Goal: Information Seeking & Learning: Check status

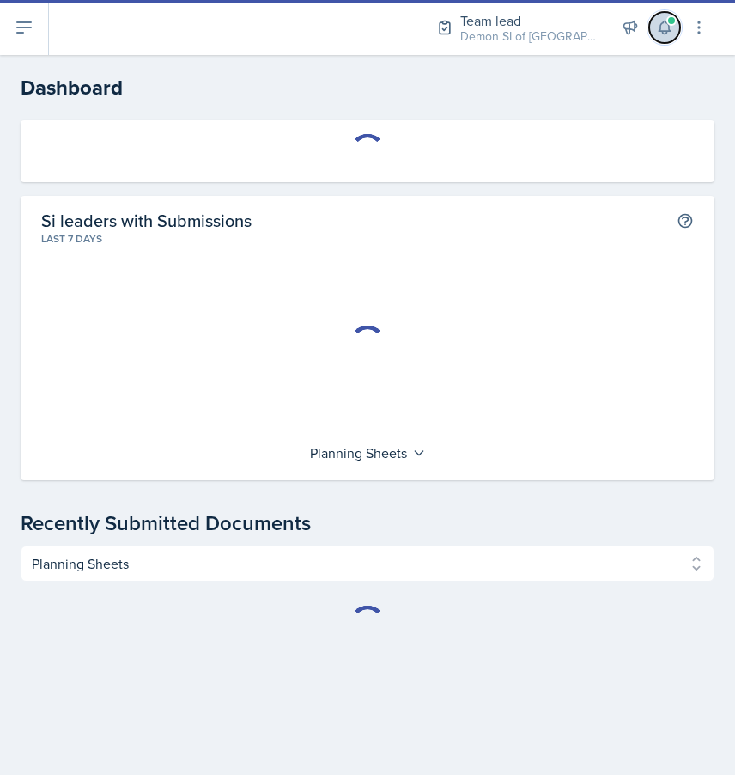
click at [663, 33] on icon at bounding box center [664, 27] width 11 height 13
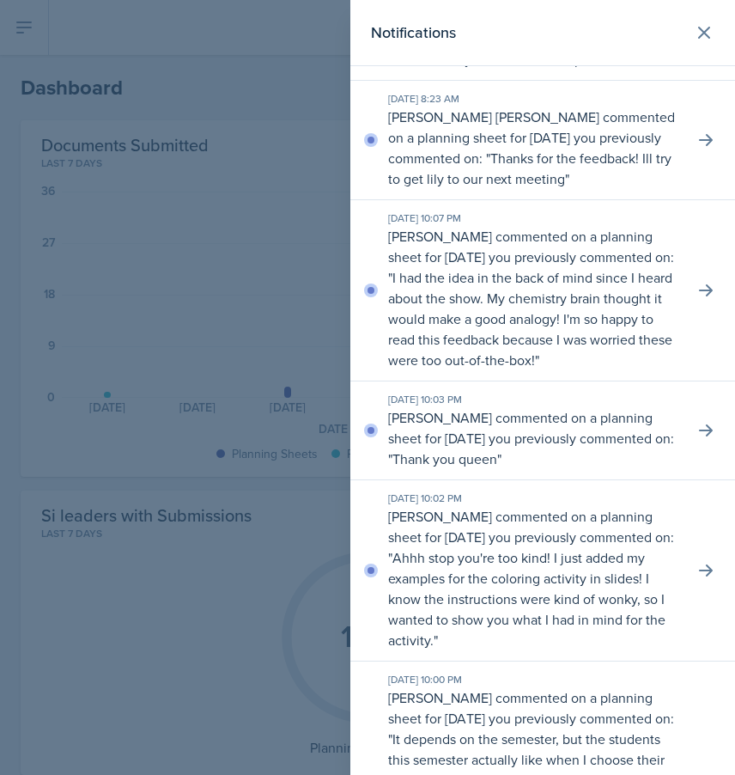
scroll to position [86, 0]
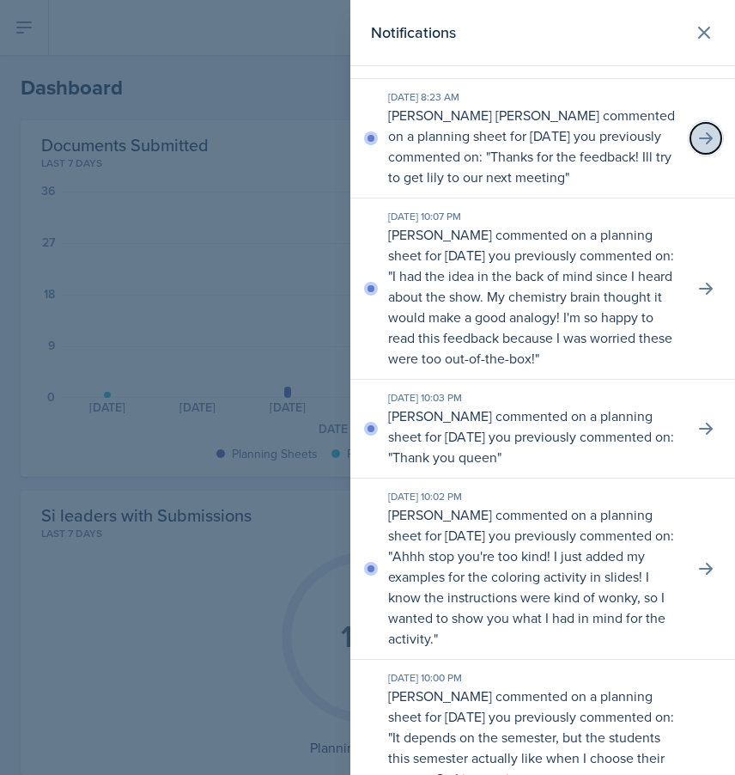
click at [698, 147] on icon at bounding box center [706, 138] width 17 height 17
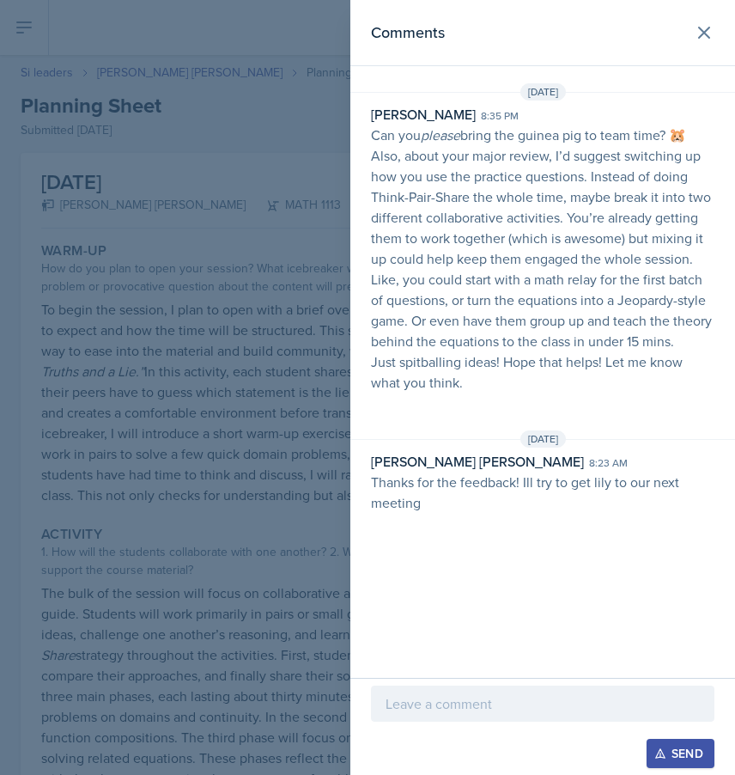
click at [278, 236] on div at bounding box center [367, 387] width 735 height 775
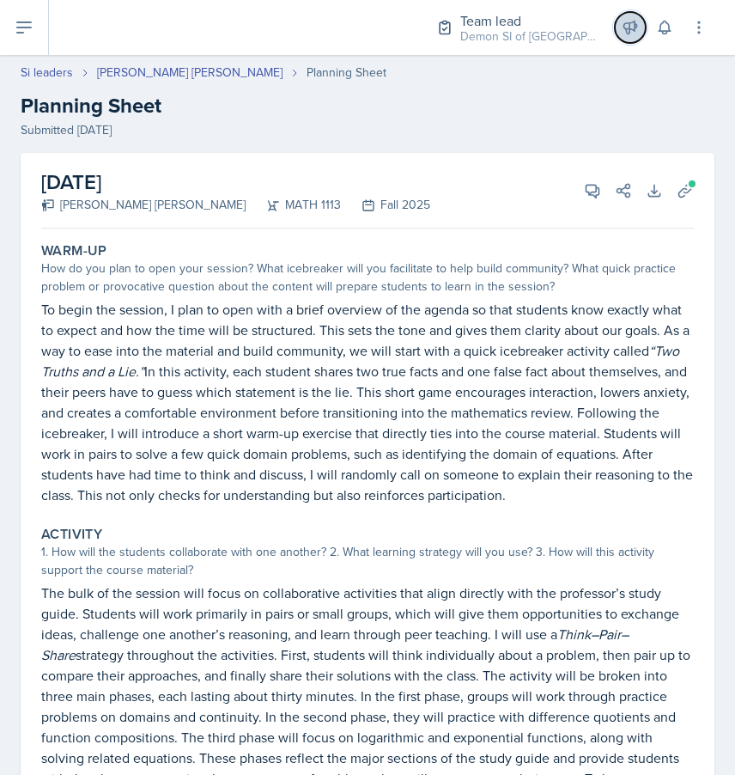
click at [637, 24] on icon at bounding box center [631, 27] width 13 height 13
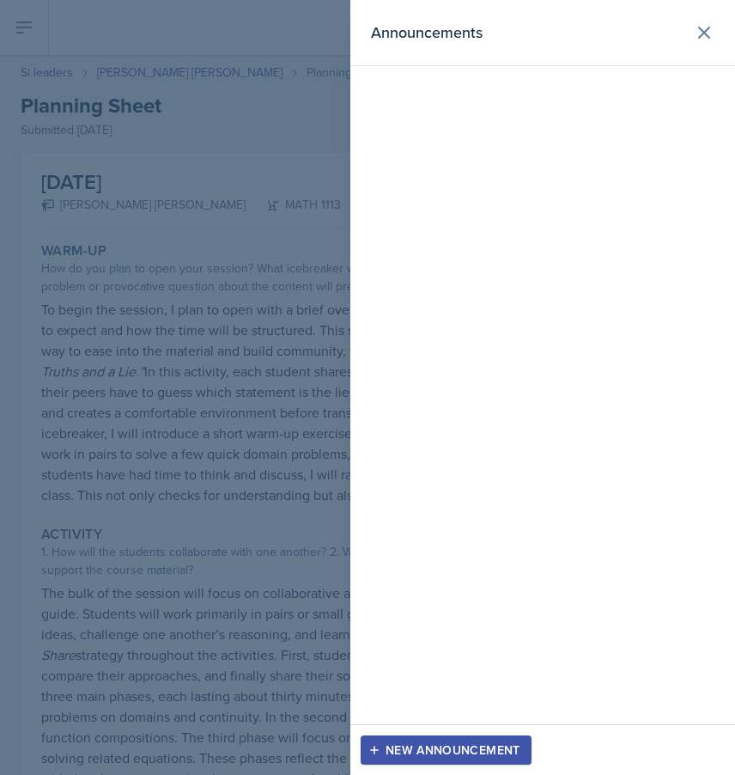
click at [570, 196] on div "Announcements" at bounding box center [543, 362] width 385 height 724
click at [150, 179] on div at bounding box center [367, 387] width 735 height 775
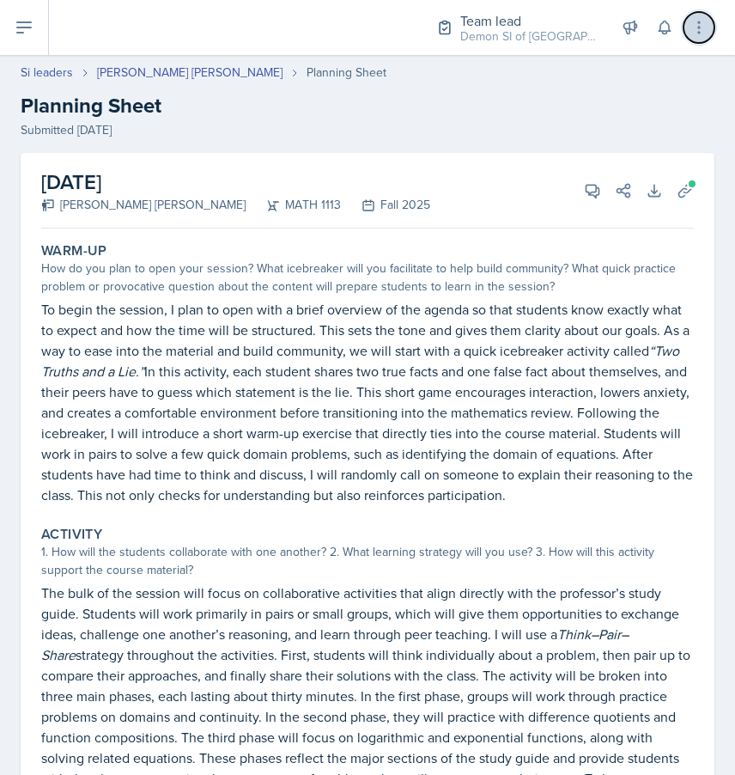
click at [696, 24] on icon at bounding box center [699, 27] width 17 height 17
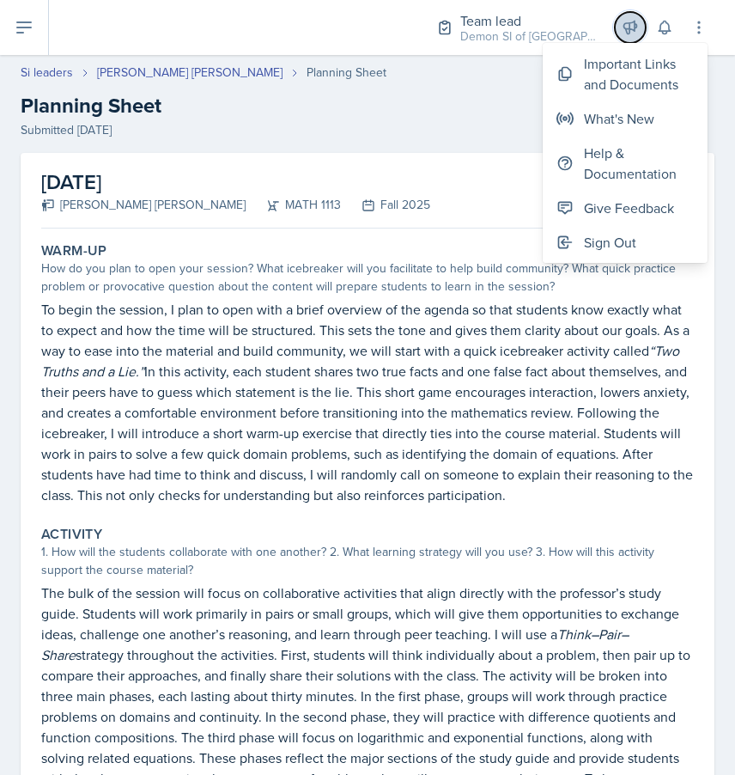
click at [632, 16] on button at bounding box center [630, 27] width 31 height 31
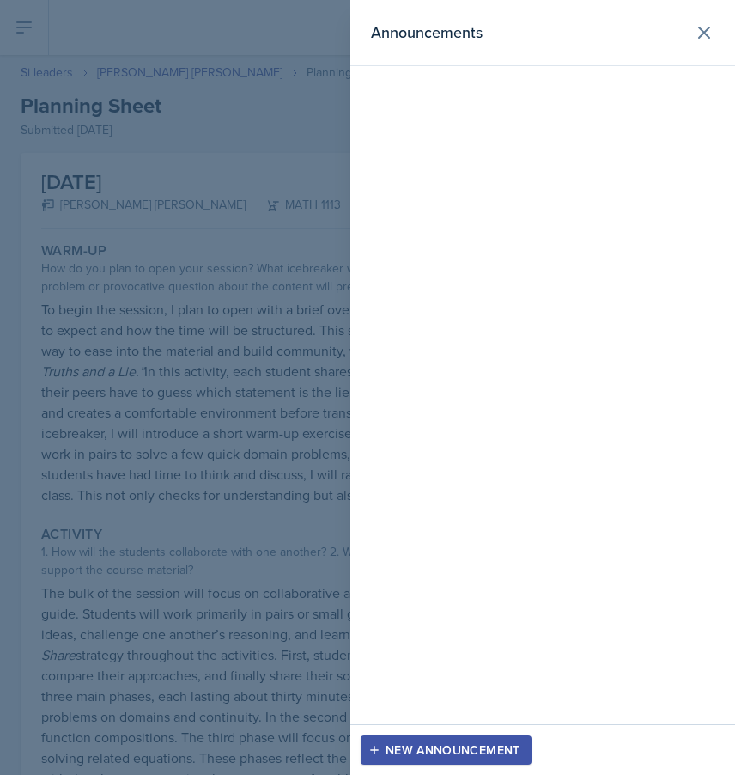
click at [680, 34] on div "Announcements" at bounding box center [543, 33] width 344 height 24
click at [699, 34] on icon at bounding box center [704, 32] width 21 height 21
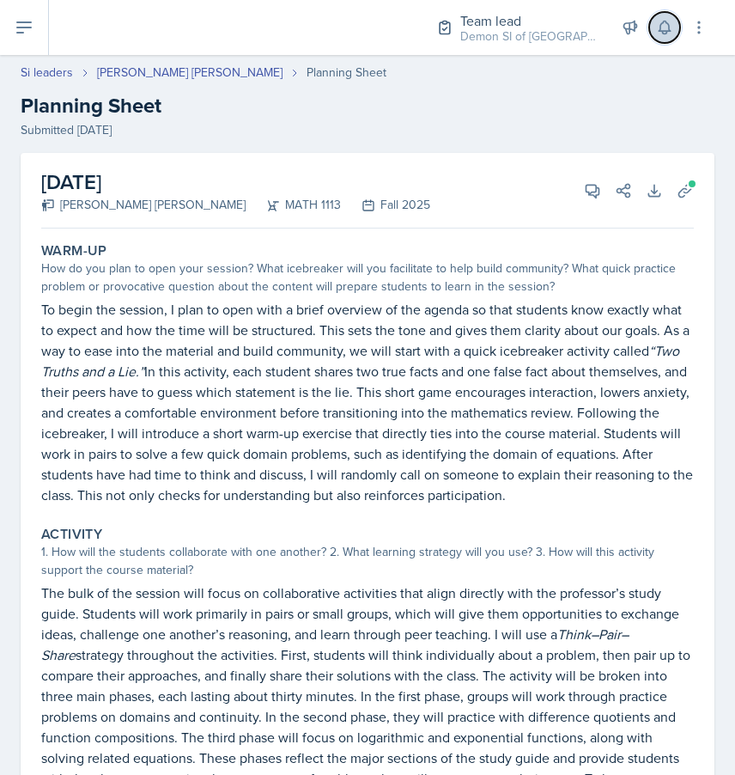
click at [669, 27] on icon at bounding box center [664, 27] width 11 height 13
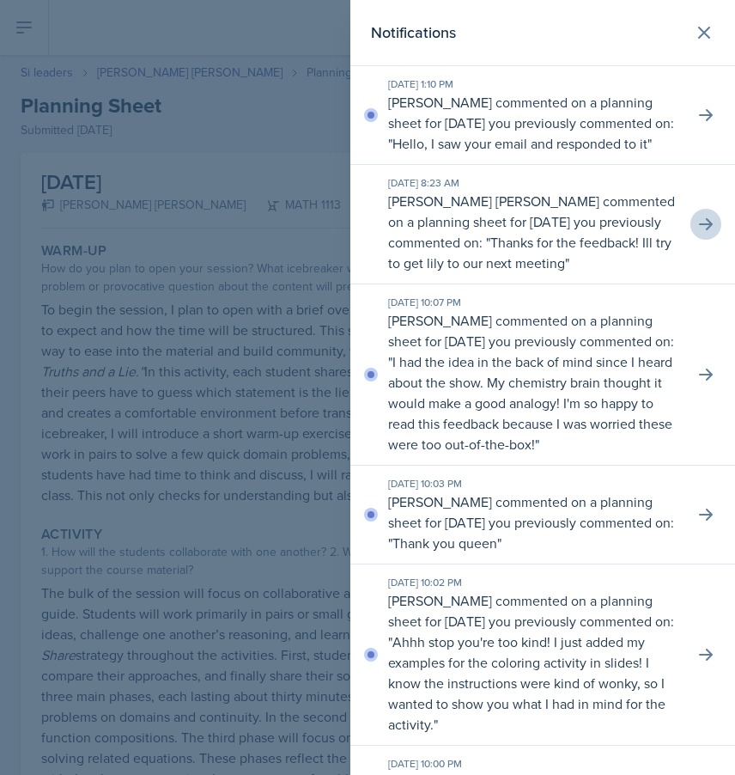
click at [206, 139] on div at bounding box center [367, 387] width 735 height 775
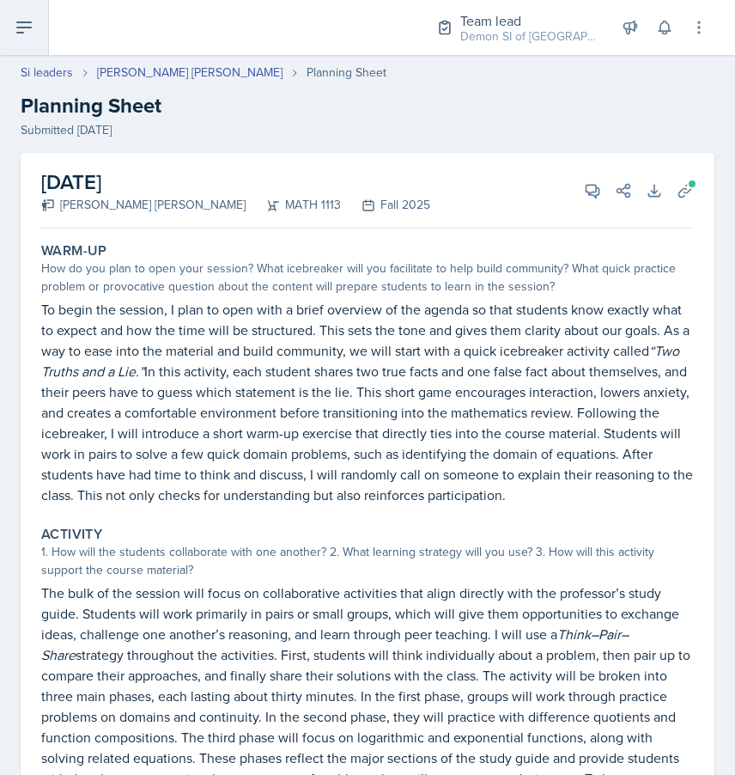
click at [32, 37] on icon at bounding box center [24, 27] width 21 height 21
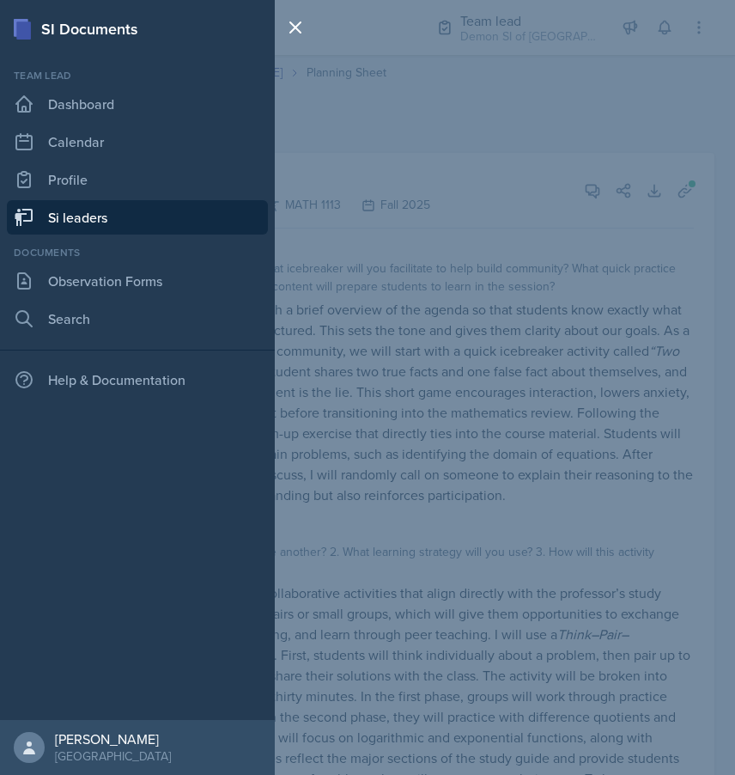
click at [522, 98] on div "SI Documents Team lead Dashboard Calendar Profile Si leaders Documents Observat…" at bounding box center [367, 387] width 735 height 775
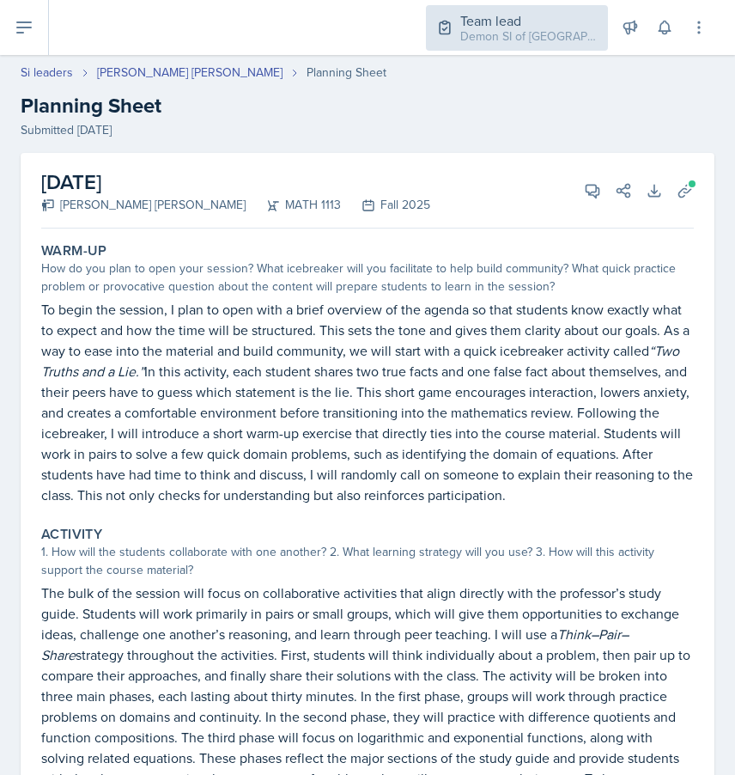
click at [509, 42] on div "Demon SI of [GEOGRAPHIC_DATA] / Fall 2025" at bounding box center [528, 36] width 137 height 18
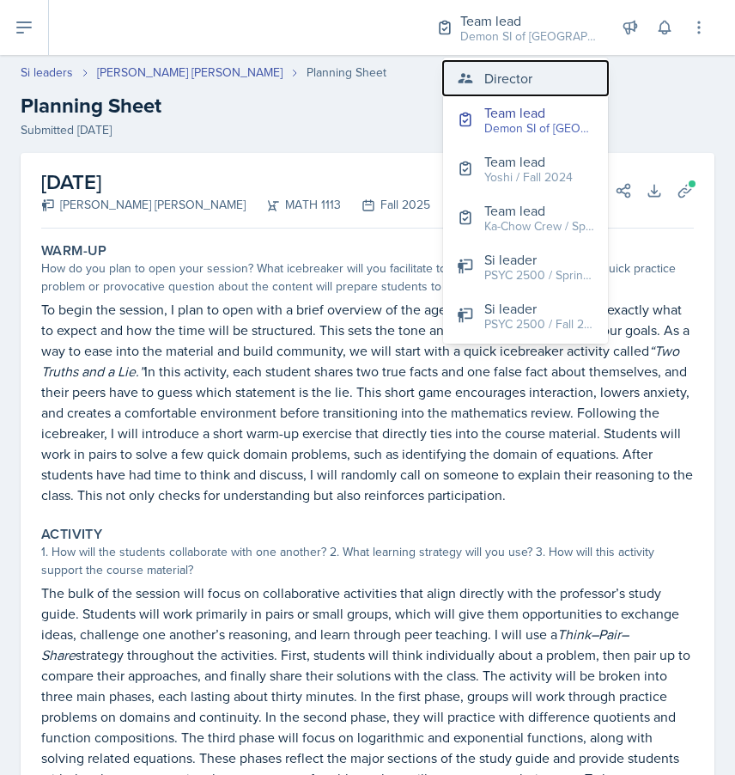
click at [496, 84] on div "Director" at bounding box center [509, 78] width 48 height 21
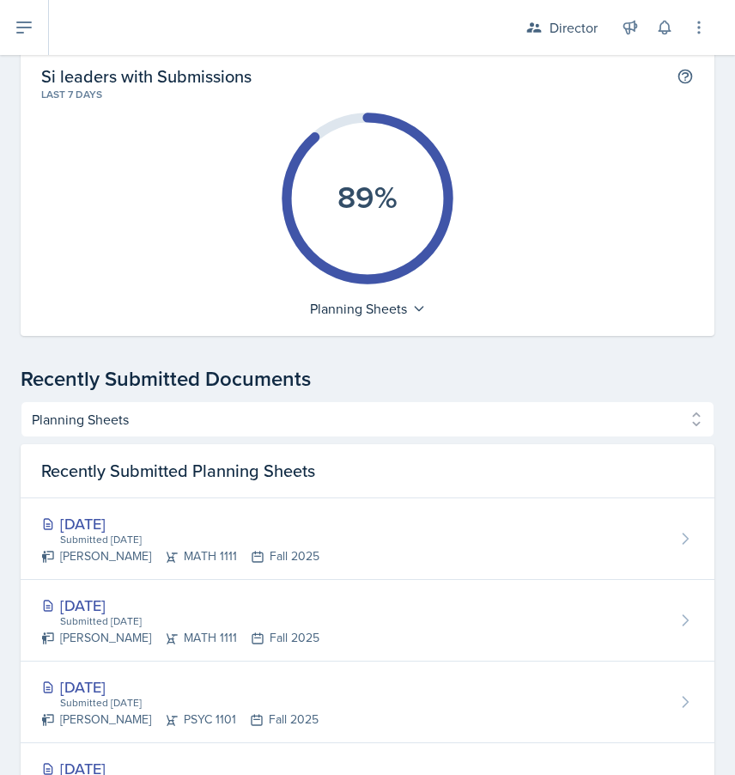
scroll to position [250, 0]
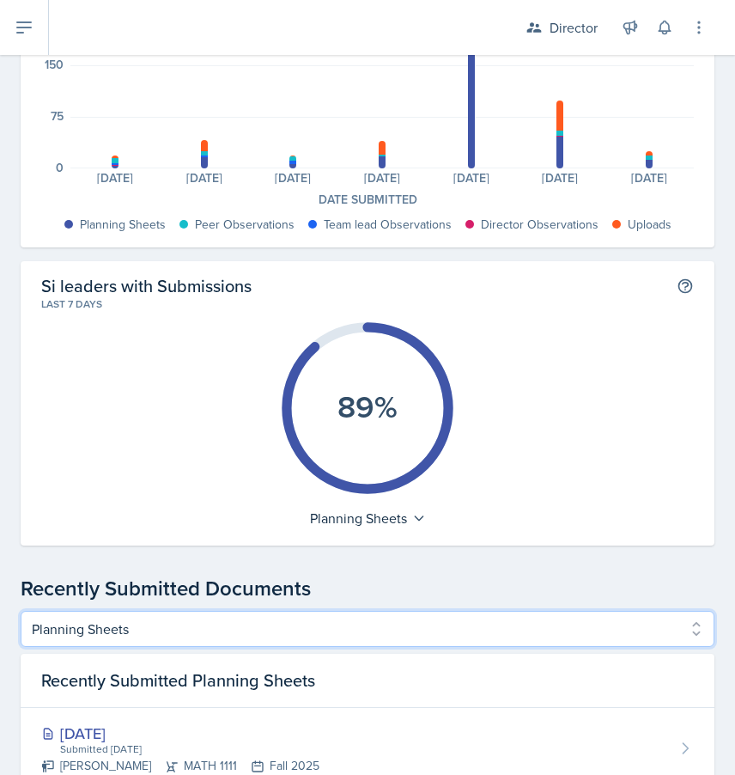
click at [364, 617] on select "Planning Sheets Peer Observations Team lead Observations Director Observations …" at bounding box center [368, 629] width 694 height 36
select select "Peer Observations"
click at [21, 611] on select "Planning Sheets Peer Observations Team lead Observations Director Observations …" at bounding box center [368, 629] width 694 height 36
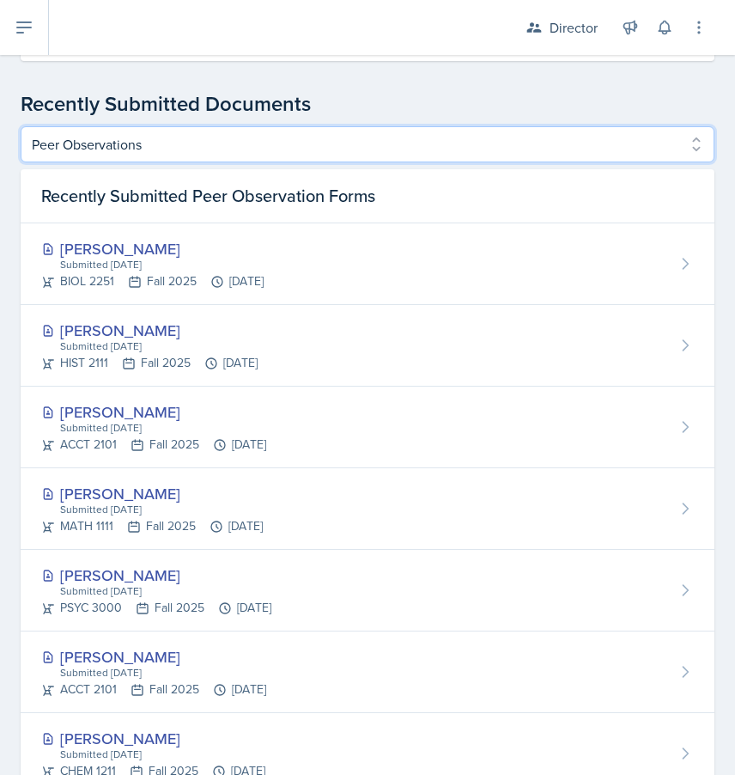
scroll to position [734, 0]
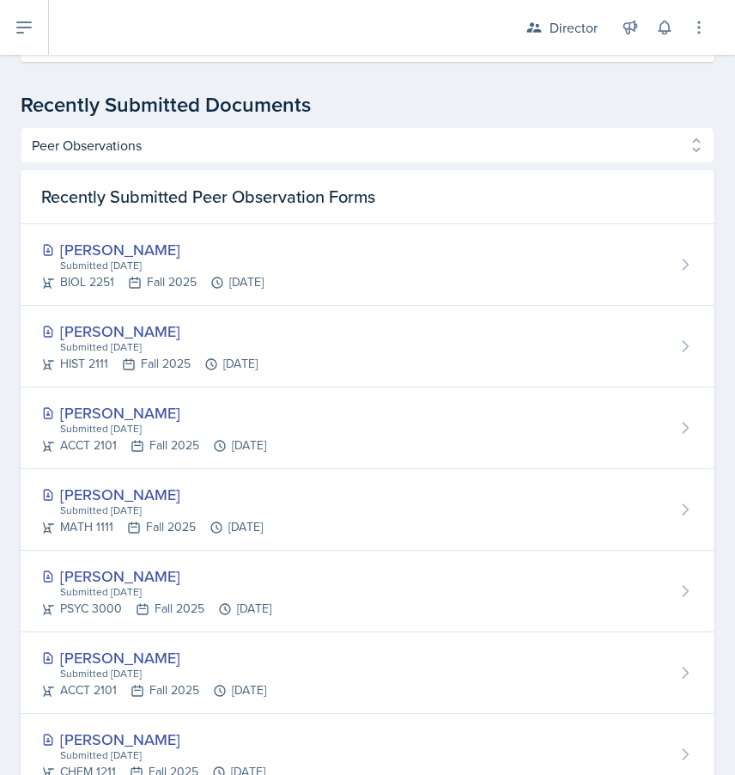
click at [422, 186] on div "Recently Submitted Peer Observation Forms" at bounding box center [368, 197] width 694 height 54
click at [421, 166] on div "Planning Sheets Peer Observations Team lead Observations Director Observations …" at bounding box center [368, 583] width 694 height 912
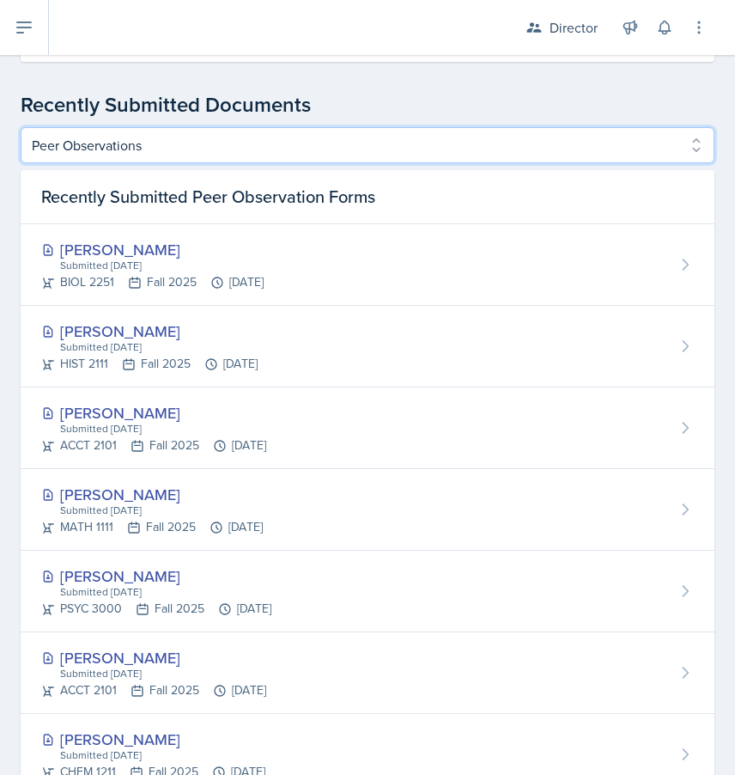
click at [421, 156] on select "Planning Sheets Peer Observations Team lead Observations Director Observations …" at bounding box center [368, 145] width 694 height 36
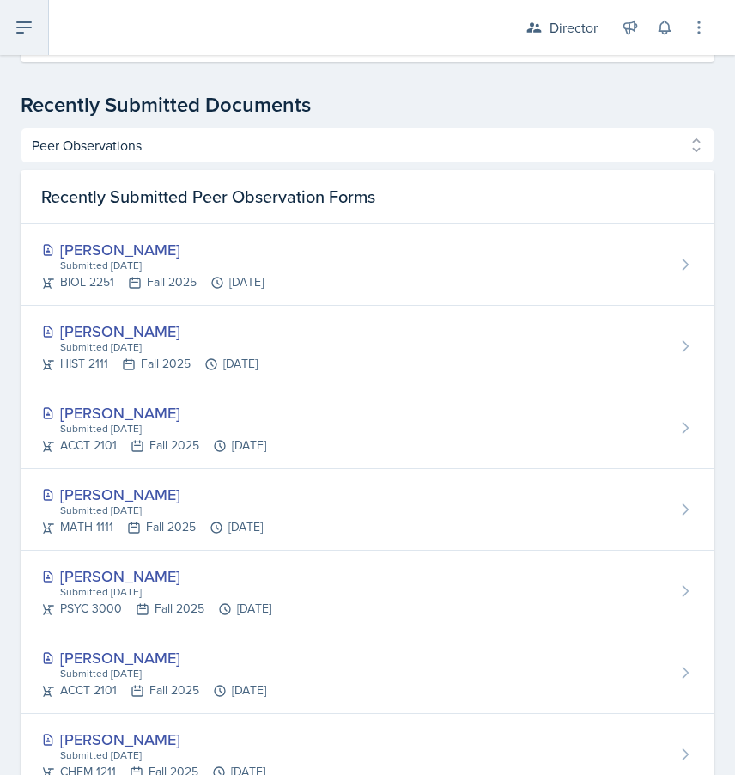
click at [42, 47] on button at bounding box center [24, 27] width 49 height 55
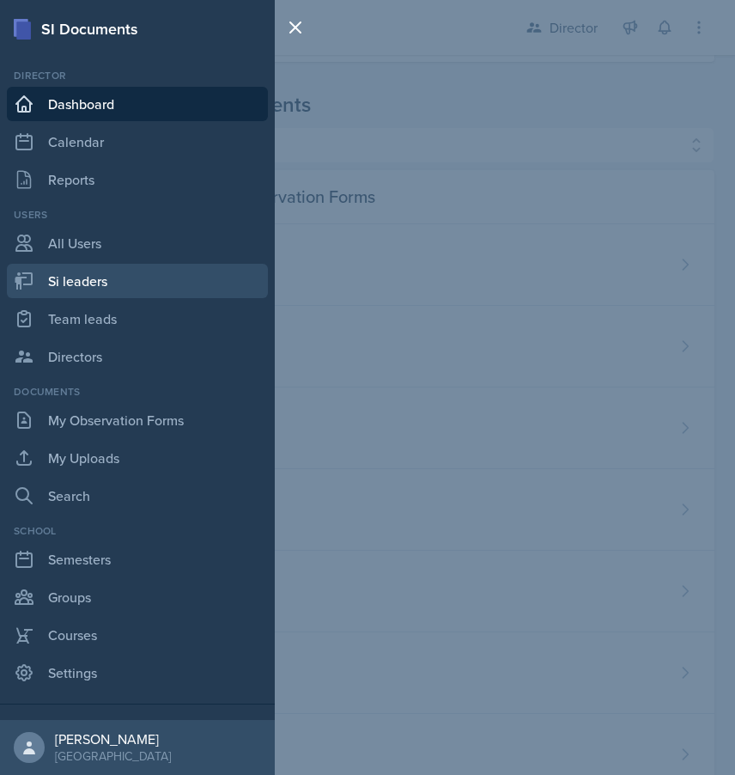
click at [117, 282] on link "Si leaders" at bounding box center [137, 281] width 261 height 34
select select "2bed604d-1099-4043-b1bc-2365e8740244"
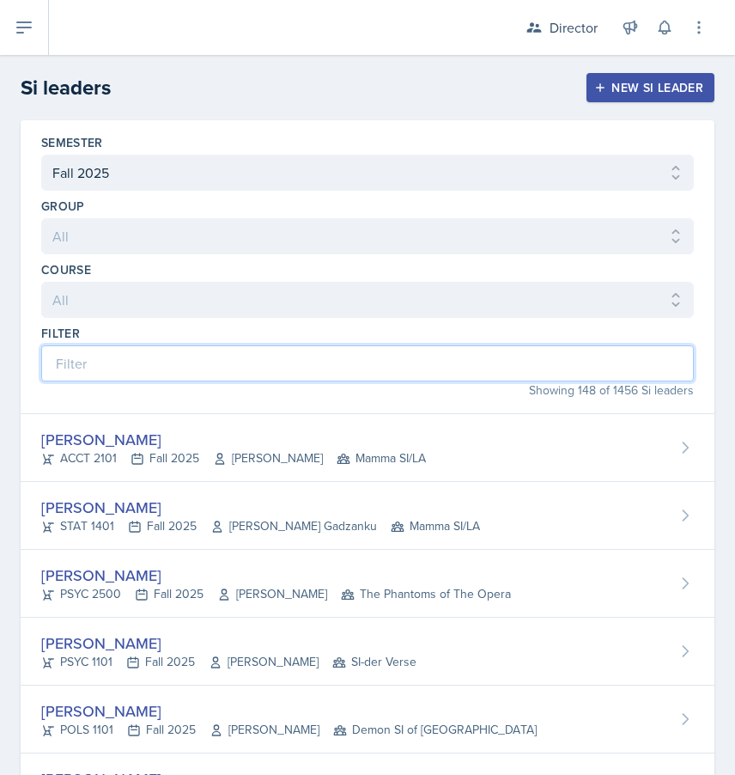
click at [215, 367] on input at bounding box center [367, 363] width 653 height 36
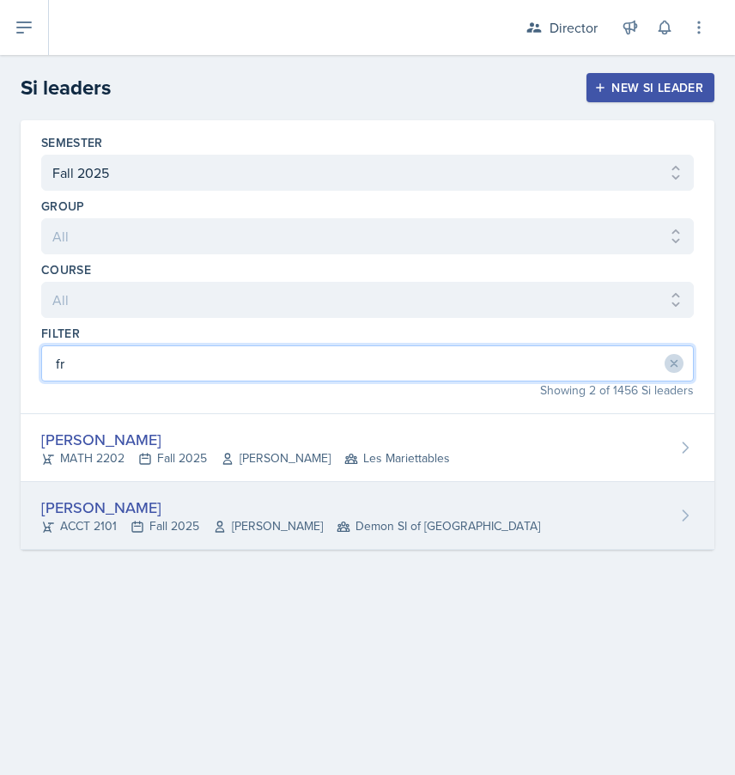
type input "fr"
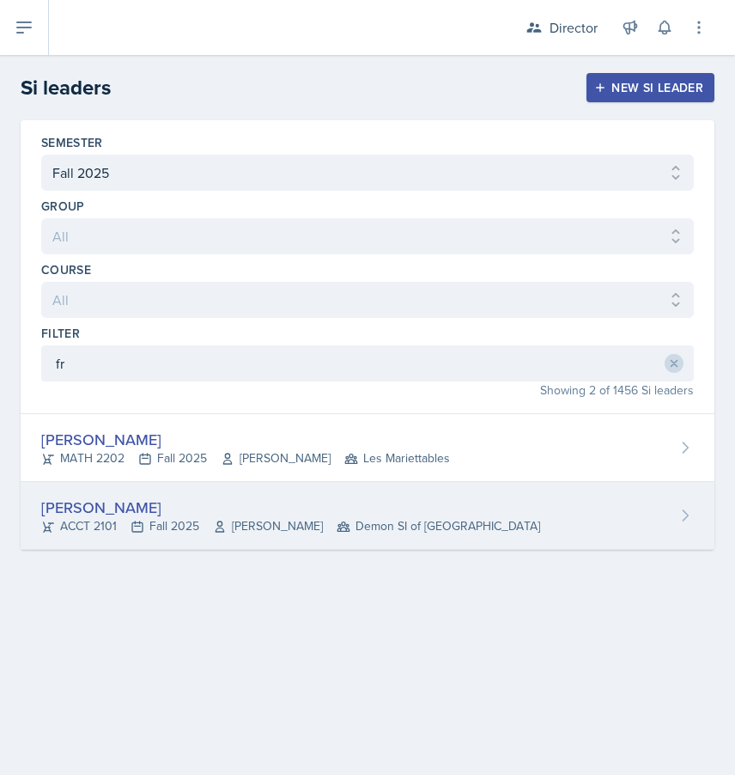
click at [142, 510] on div "[PERSON_NAME]" at bounding box center [290, 507] width 499 height 23
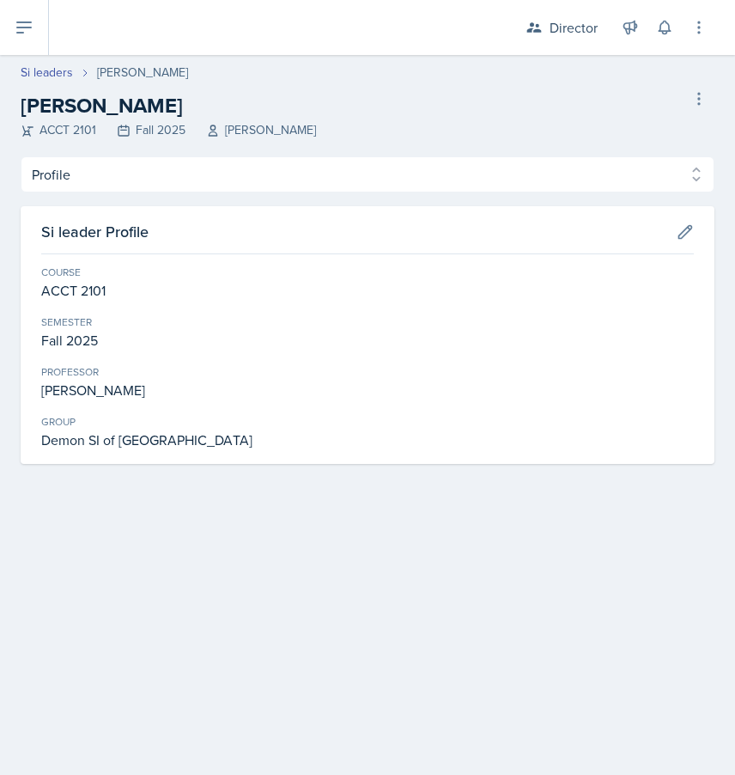
click at [154, 202] on div "Profile Planning Sheets Observation Forms Uploads Profile Planning Sheets Obser…" at bounding box center [368, 310] width 694 height 308
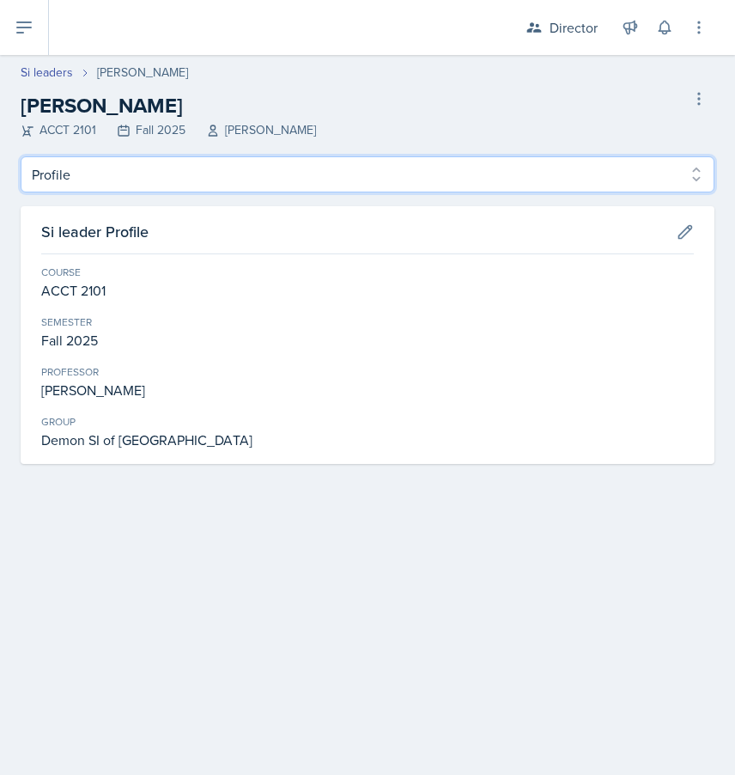
click at [155, 187] on select "Profile Planning Sheets Observation Forms Uploads" at bounding box center [368, 174] width 694 height 36
select select "Observation Forms"
click at [21, 156] on select "Profile Planning Sheets Observation Forms Uploads" at bounding box center [368, 174] width 694 height 36
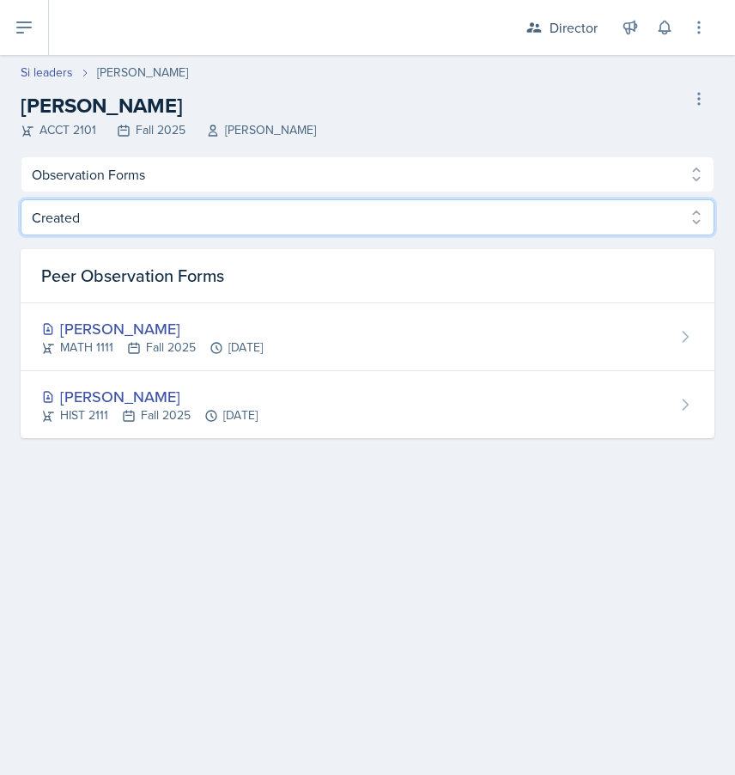
click at [192, 210] on select "Created Observed" at bounding box center [368, 217] width 694 height 36
select select "Observed"
click at [21, 199] on select "Created Observed" at bounding box center [368, 217] width 694 height 36
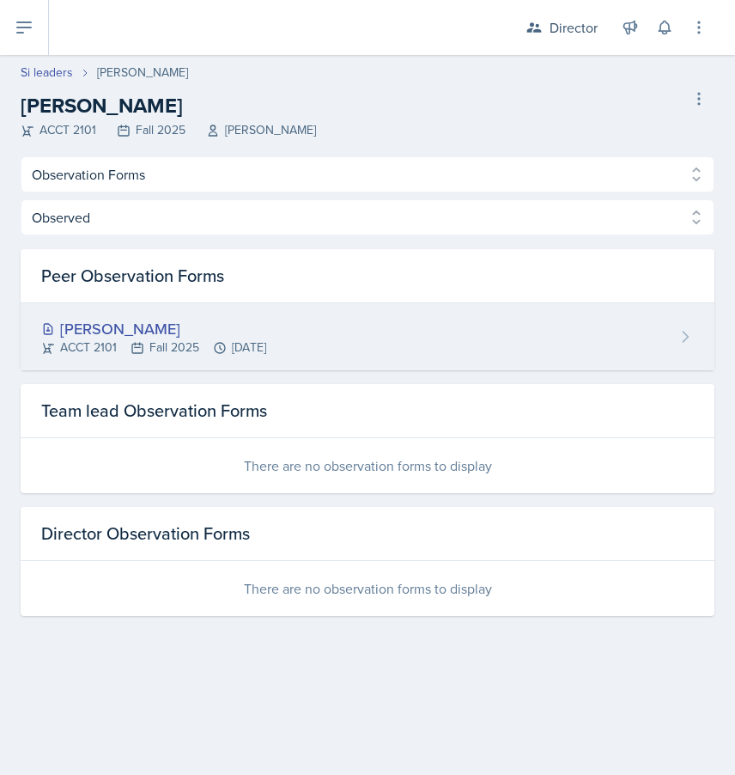
click at [210, 339] on div "ACCT 2101 Fall 2025 Sep 15th, 2025" at bounding box center [153, 347] width 225 height 18
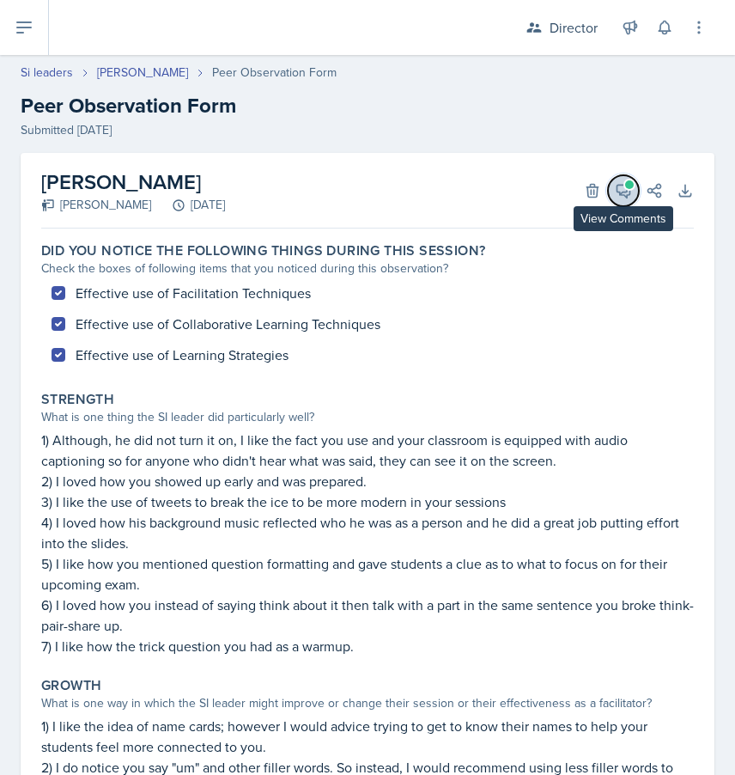
click at [627, 188] on span at bounding box center [629, 184] width 9 height 9
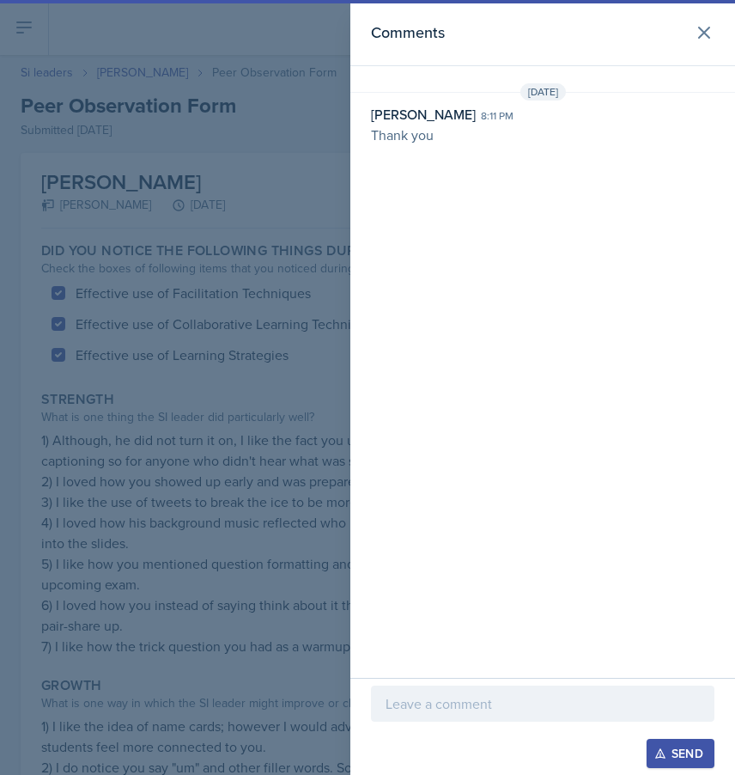
click at [192, 107] on div at bounding box center [367, 387] width 735 height 775
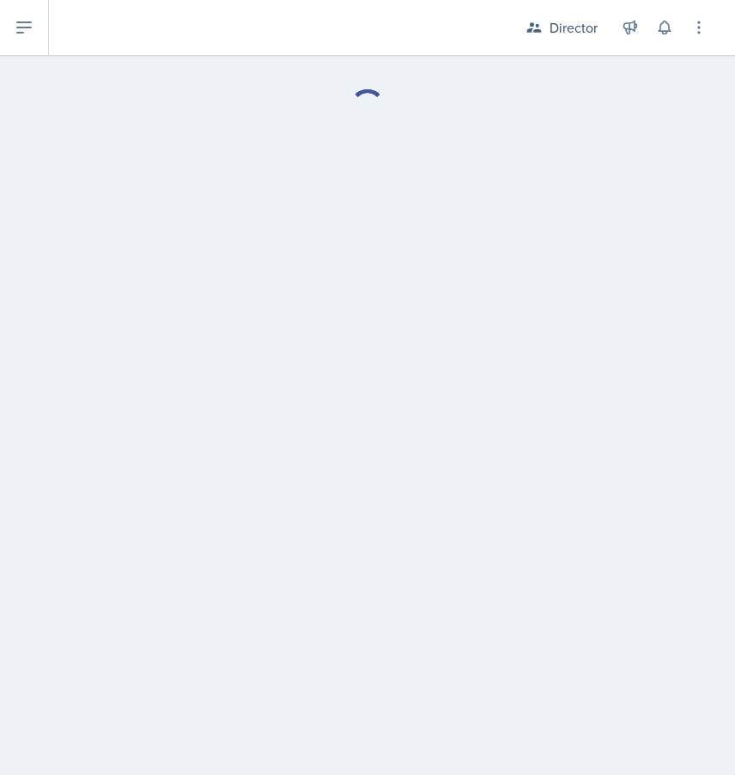
select select "Observation Forms"
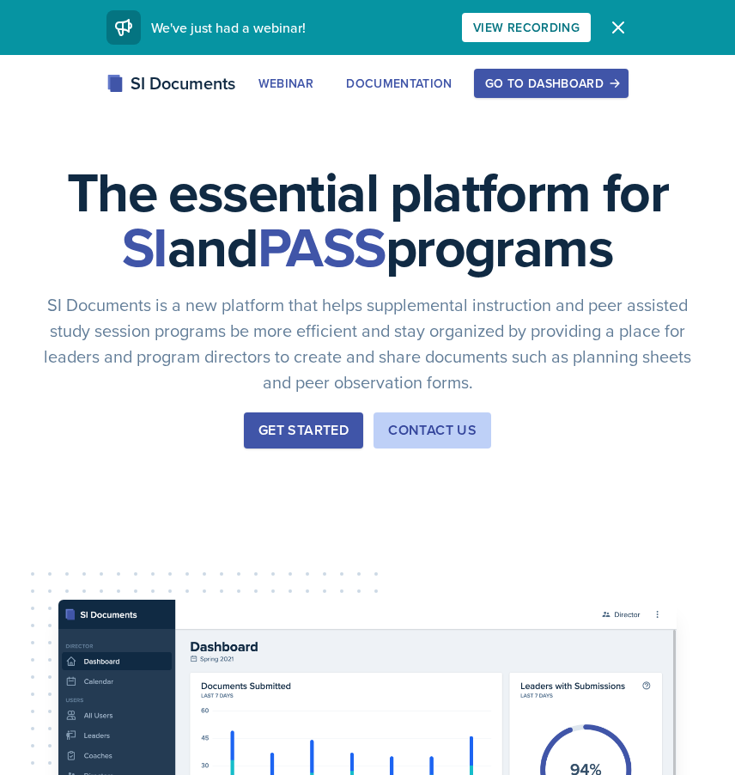
click at [600, 88] on div "Go to Dashboard" at bounding box center [551, 83] width 132 height 14
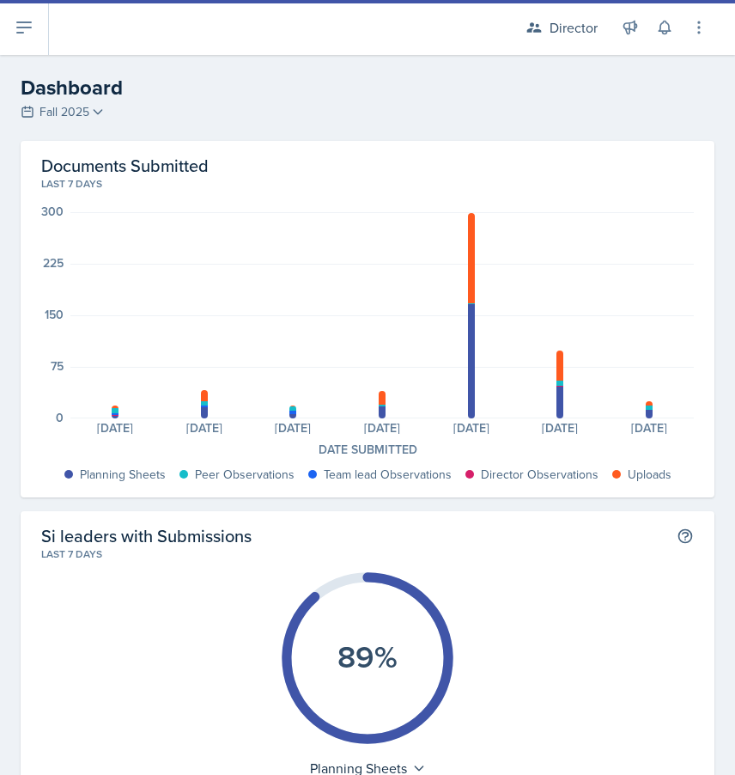
click at [523, 43] on div "Director Director Team lead Demon SI of [GEOGRAPHIC_DATA] / Fall 2025 Team lead…" at bounding box center [605, 27] width 206 height 55
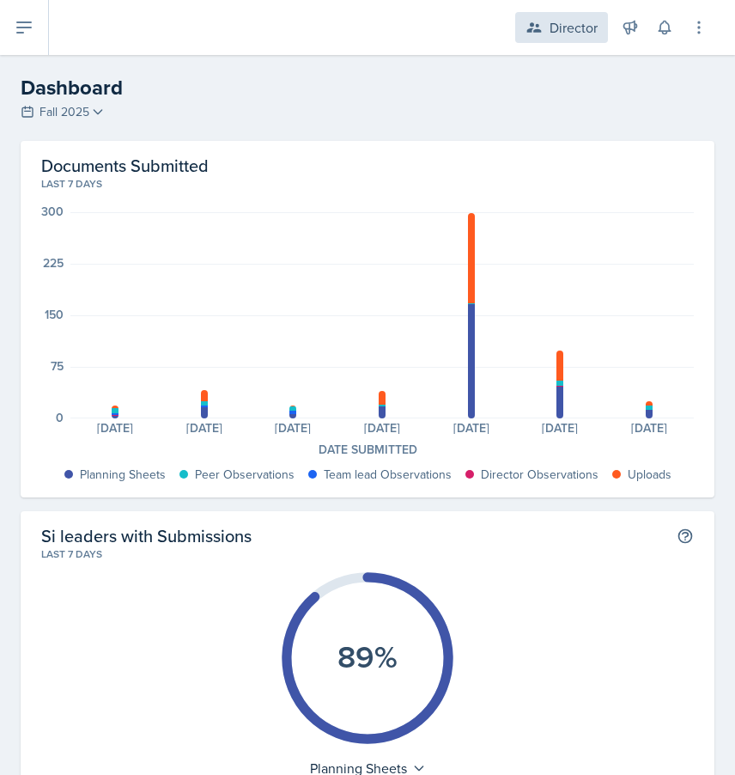
click at [594, 36] on div "Director" at bounding box center [574, 27] width 48 height 21
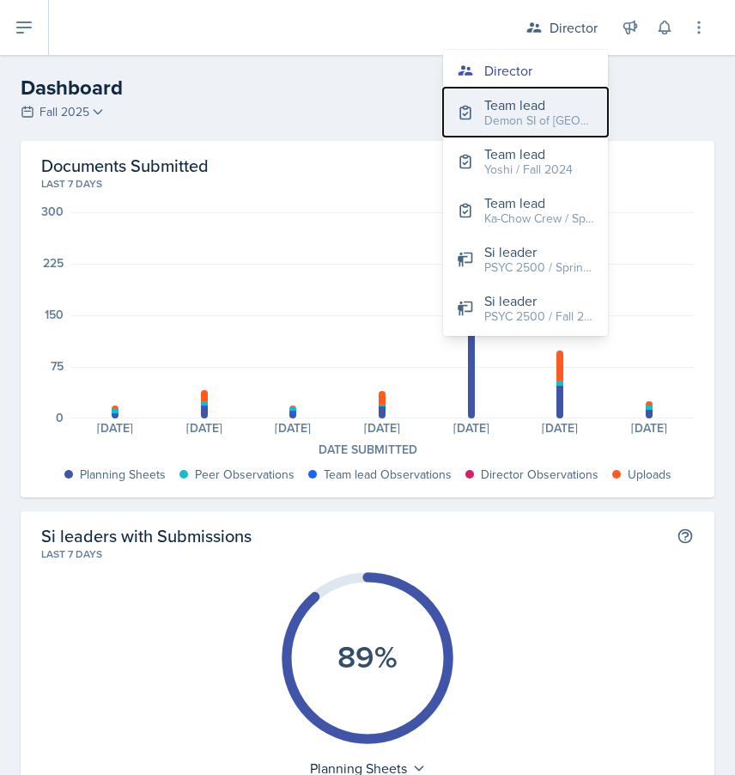
click at [543, 112] on div "Demon SI of [GEOGRAPHIC_DATA] / Fall 2025" at bounding box center [540, 121] width 110 height 18
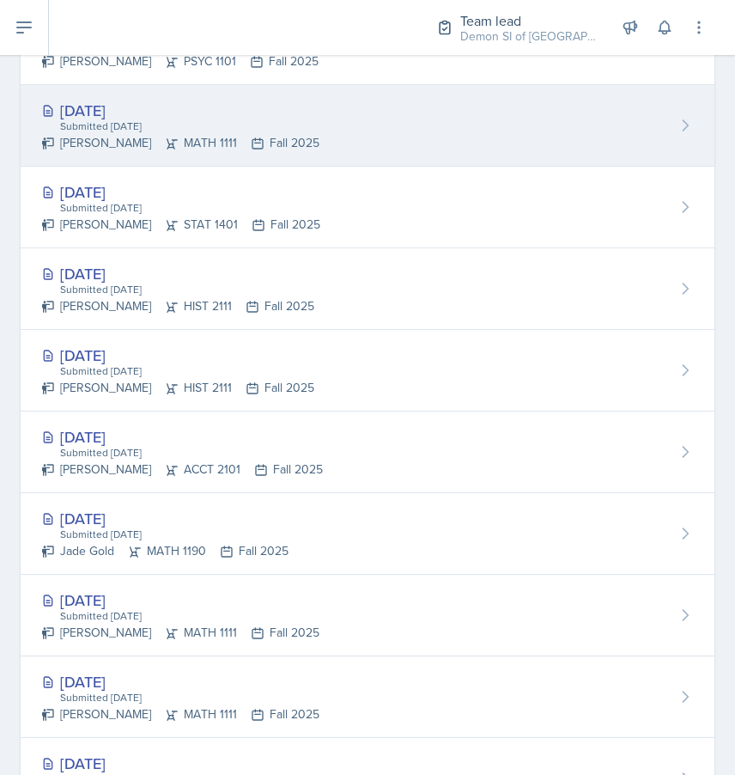
scroll to position [941, 0]
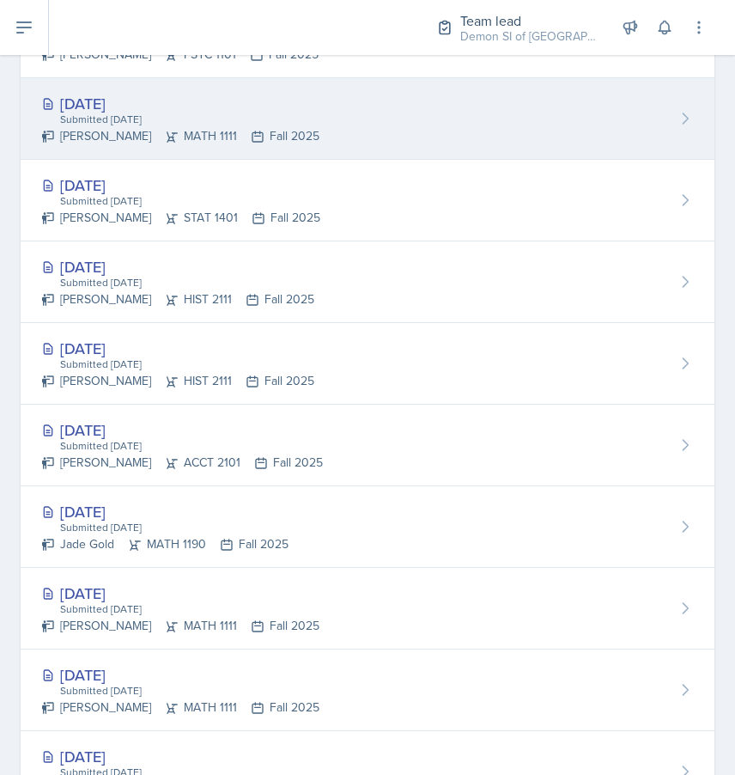
click at [253, 546] on div "Jade Gold MATH 1190 Fall 2025" at bounding box center [164, 544] width 247 height 18
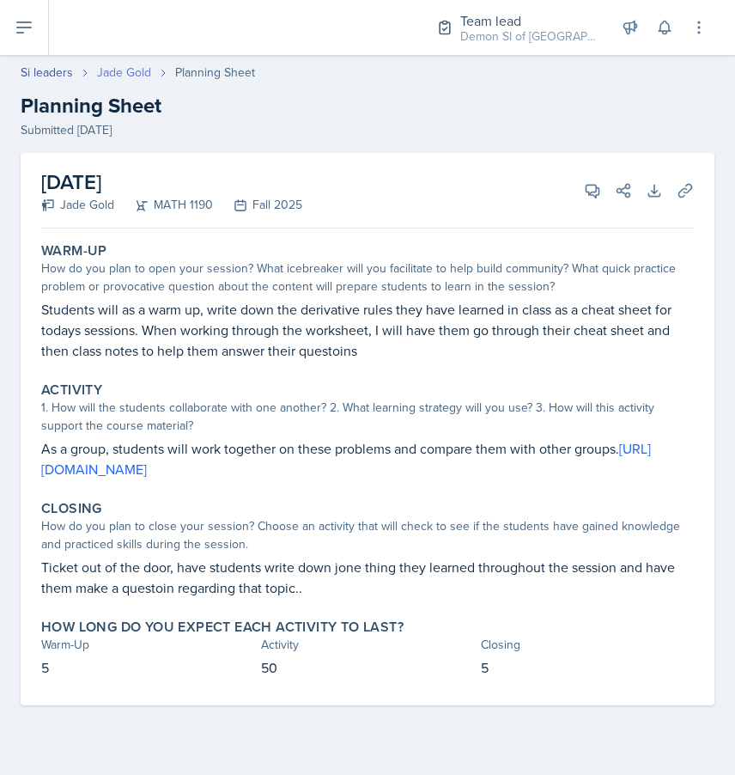
click at [132, 73] on link "Jade Gold" at bounding box center [124, 73] width 54 height 18
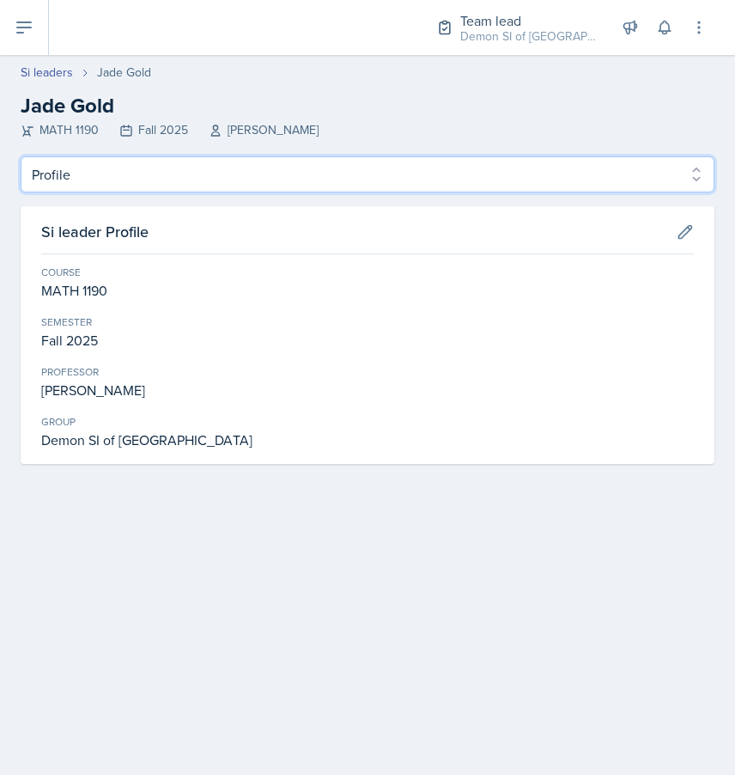
click at [168, 179] on select "Profile Planning Sheets Observation Forms Uploads" at bounding box center [368, 174] width 694 height 36
select select "Planning Sheets"
click at [21, 156] on select "Profile Planning Sheets Observation Forms Uploads" at bounding box center [368, 174] width 694 height 36
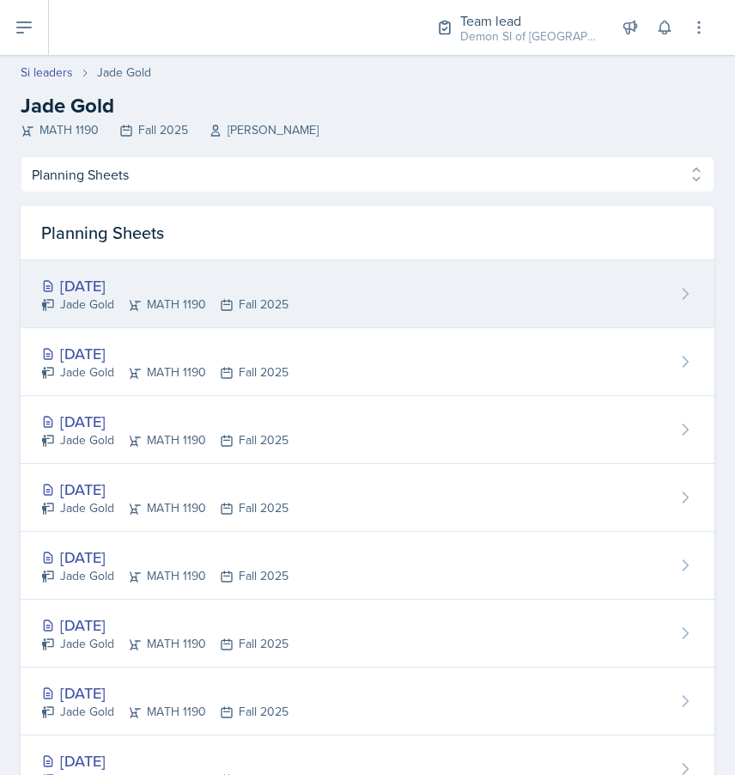
click at [104, 292] on div "[DATE]" at bounding box center [164, 285] width 247 height 23
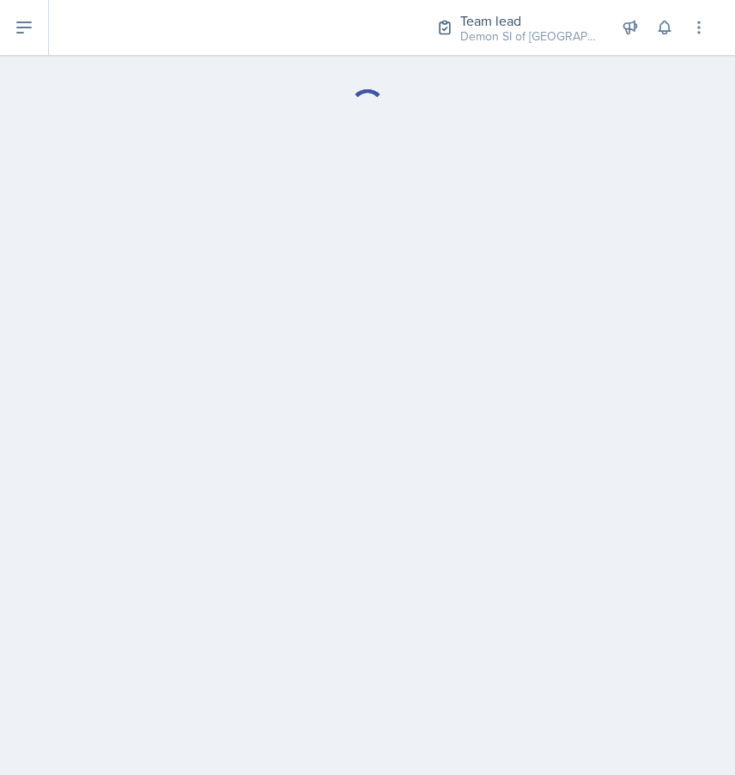
select select "Planning Sheets"
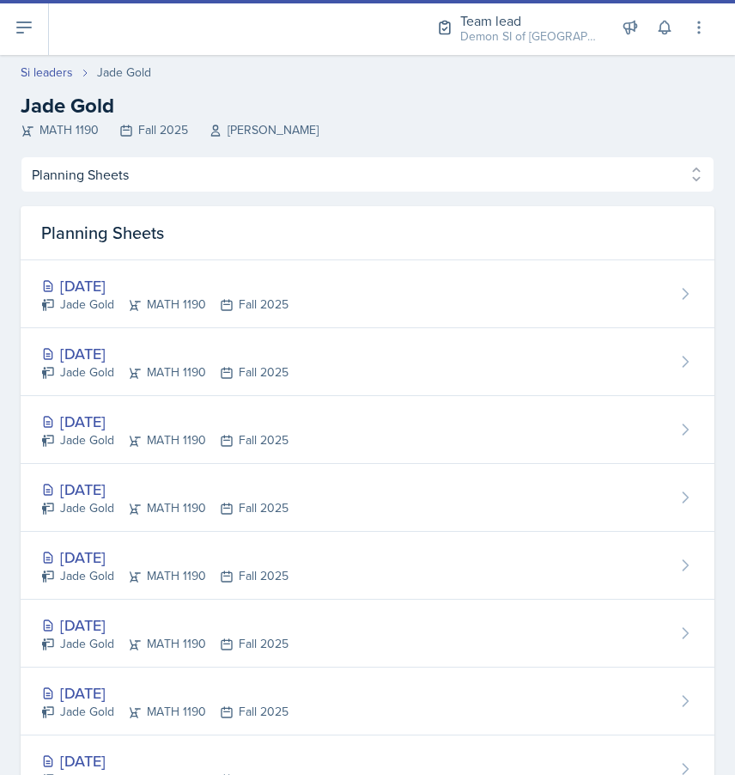
click at [36, 83] on div "Si leaders [PERSON_NAME] Jade Gold MATH 1190 Fall 2025 [PERSON_NAME]" at bounding box center [367, 102] width 735 height 76
click at [17, 19] on icon at bounding box center [24, 27] width 21 height 21
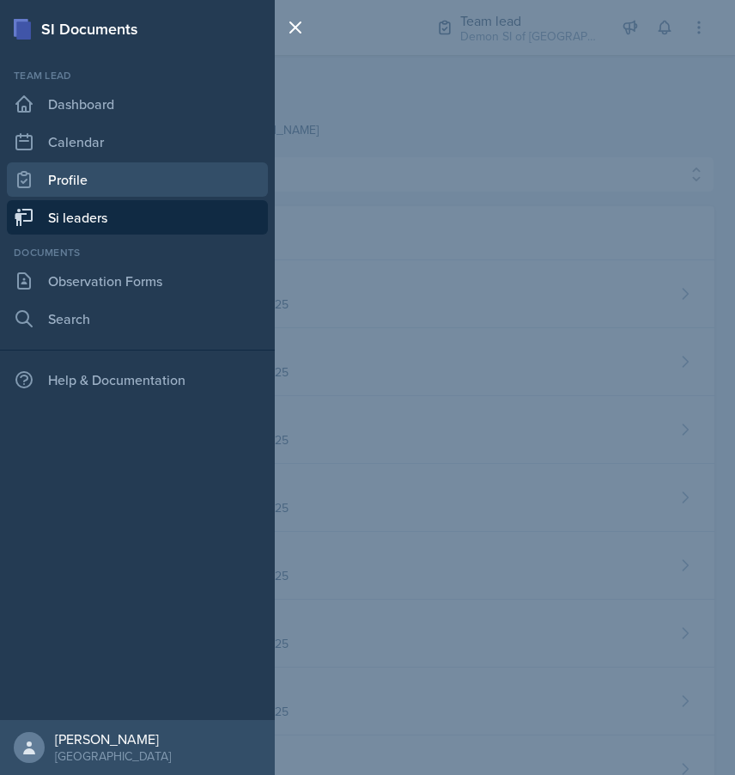
click at [107, 192] on link "Profile" at bounding box center [137, 179] width 261 height 34
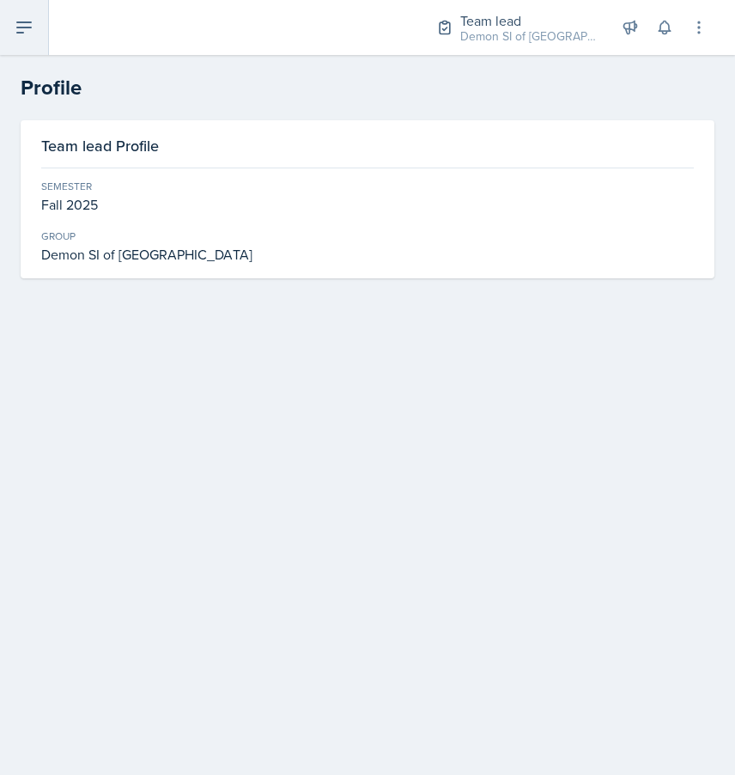
click at [22, 25] on icon at bounding box center [24, 27] width 21 height 21
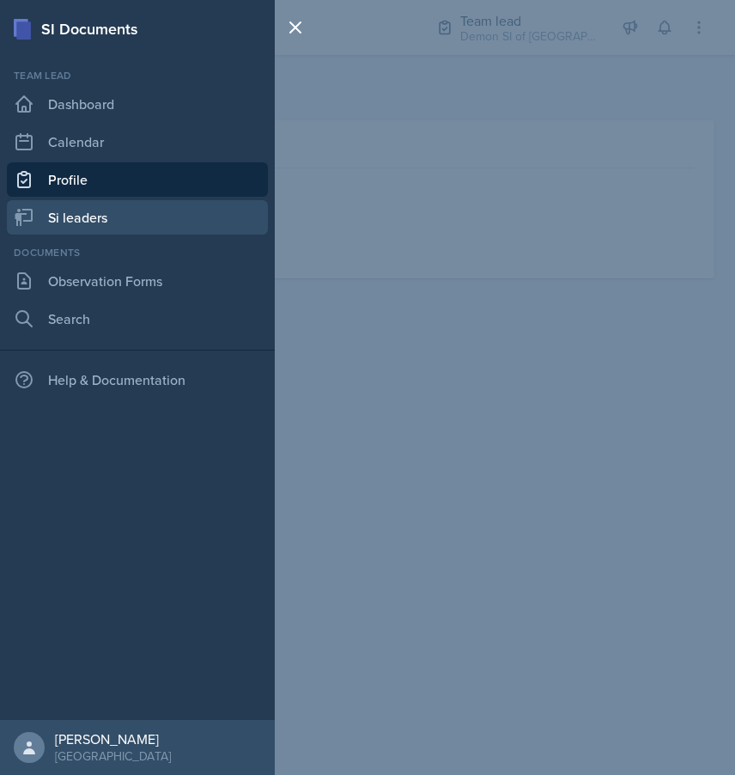
click at [95, 224] on link "Si leaders" at bounding box center [137, 217] width 261 height 34
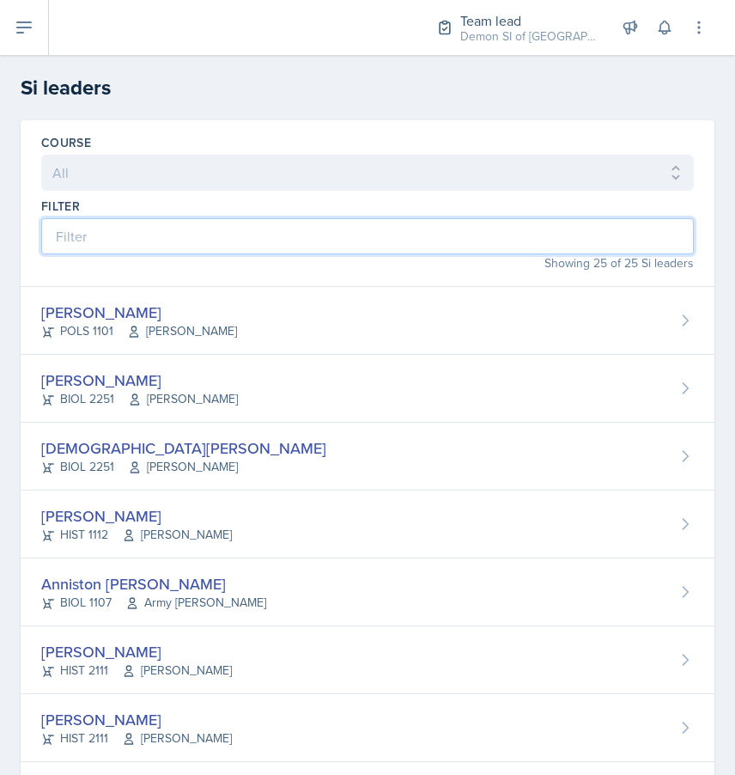
click at [229, 240] on input at bounding box center [367, 236] width 653 height 36
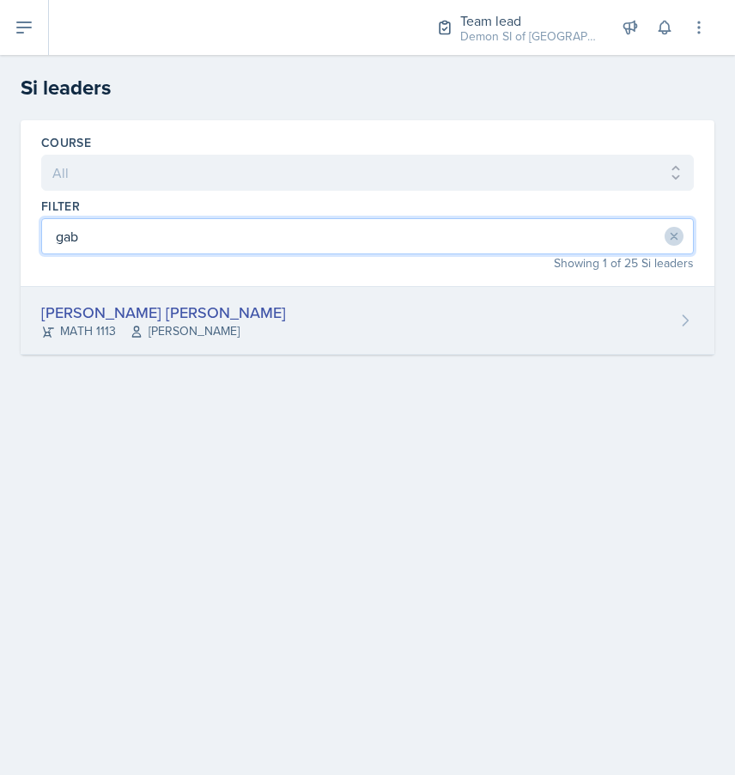
type input "gab"
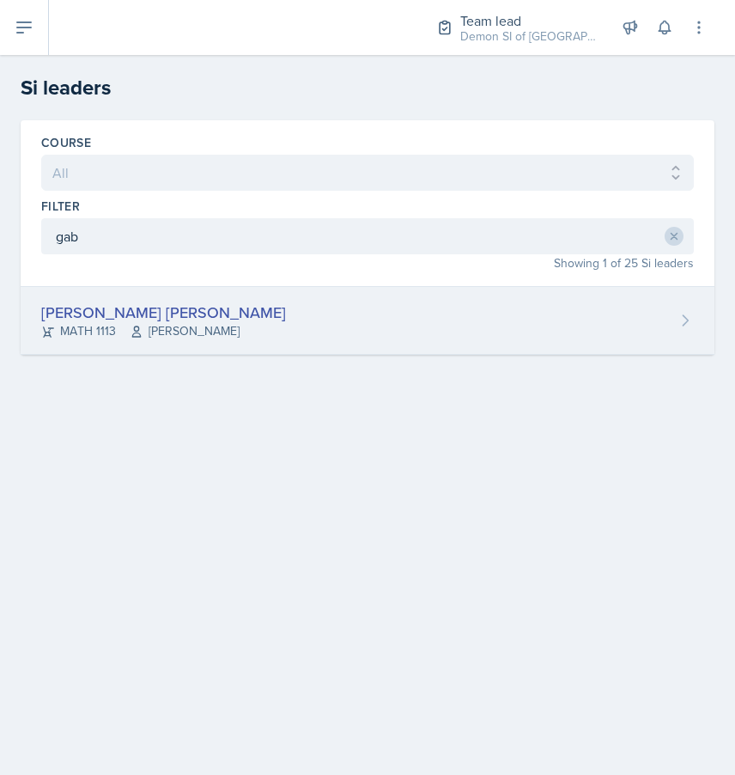
click at [88, 312] on div "[PERSON_NAME] [PERSON_NAME]" at bounding box center [163, 312] width 245 height 23
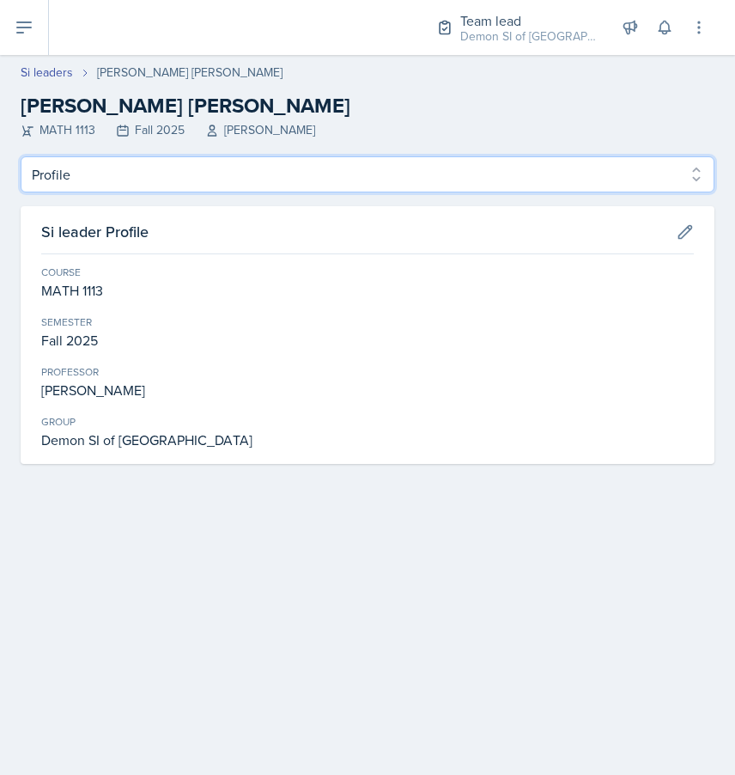
click at [139, 171] on select "Profile Planning Sheets Observation Forms Uploads" at bounding box center [368, 174] width 694 height 36
select select "Planning Sheets"
click at [21, 156] on select "Profile Planning Sheets Observation Forms Uploads" at bounding box center [368, 174] width 694 height 36
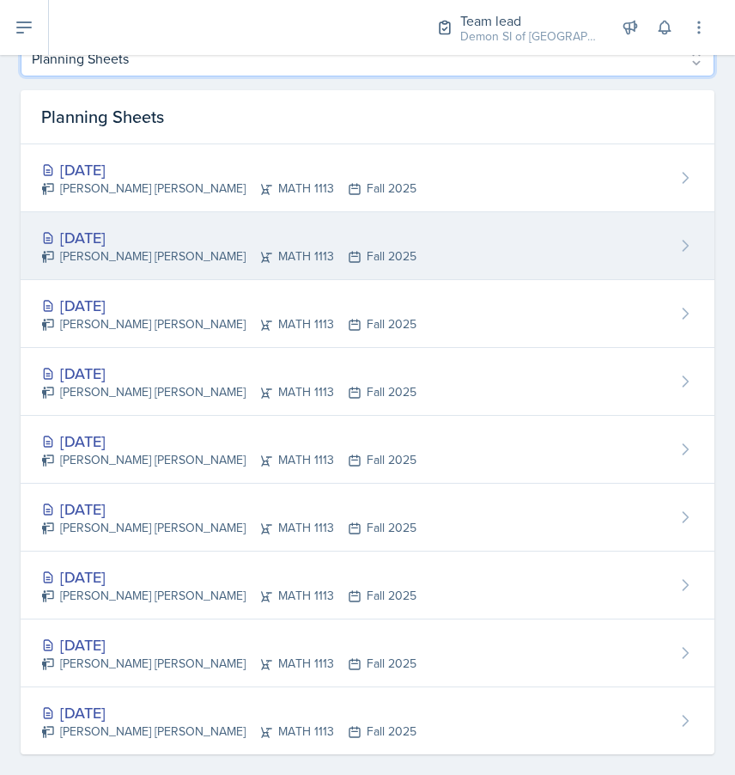
scroll to position [122, 0]
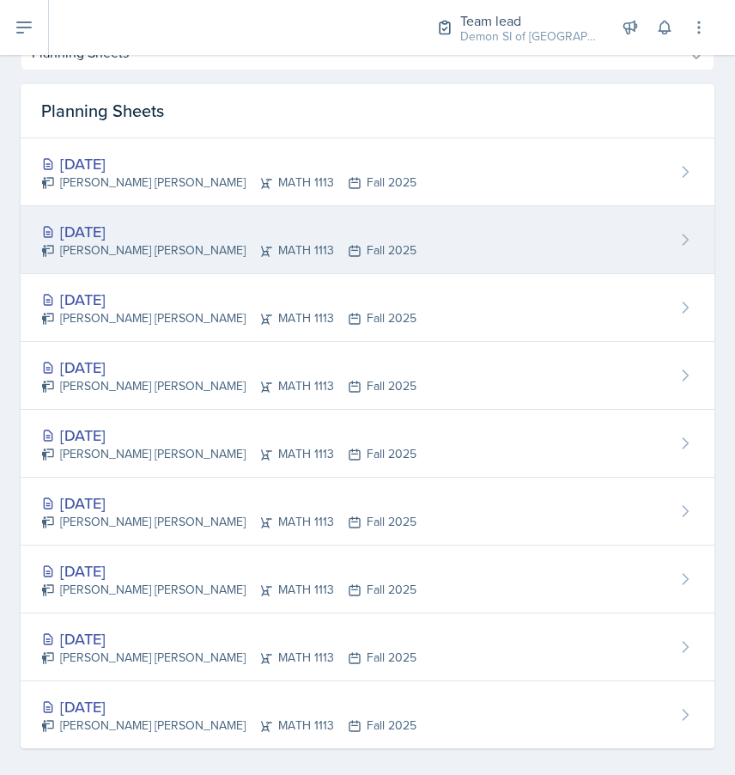
click at [154, 236] on div "[DATE]" at bounding box center [228, 231] width 375 height 23
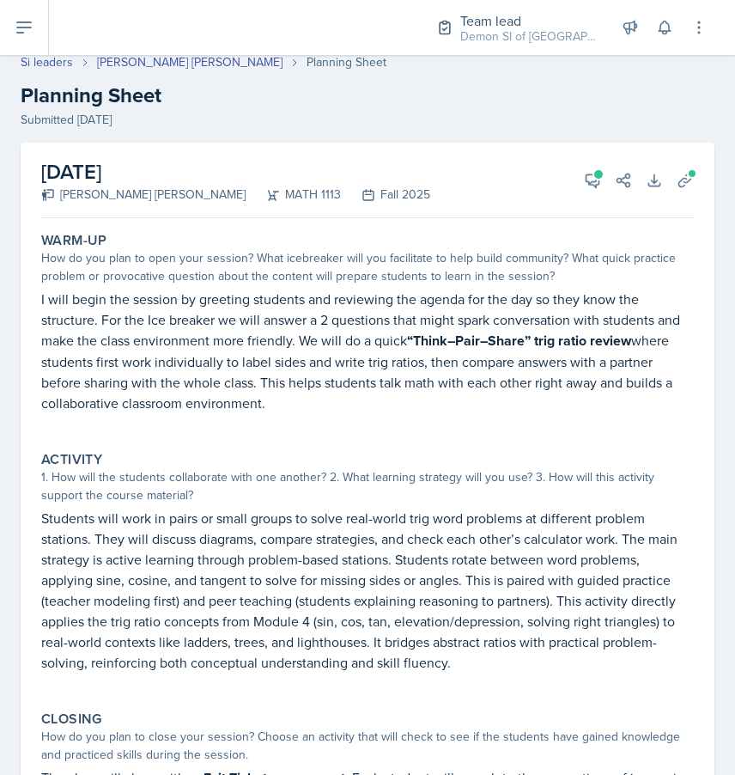
scroll to position [296, 0]
